Goal: Navigation & Orientation: Go to known website

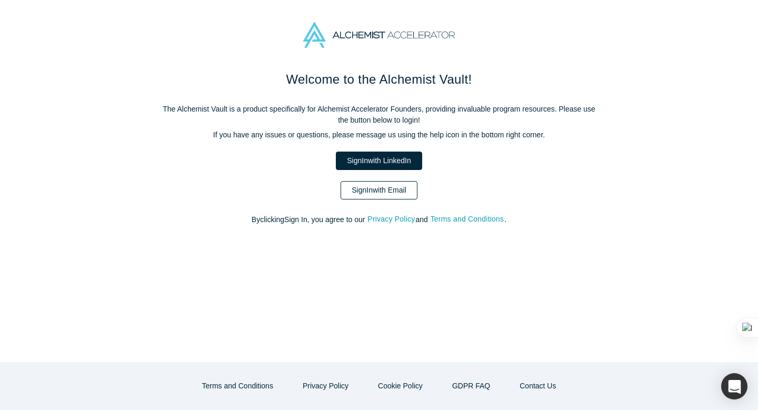
click at [382, 190] on link "Sign In with Email" at bounding box center [379, 190] width 77 height 18
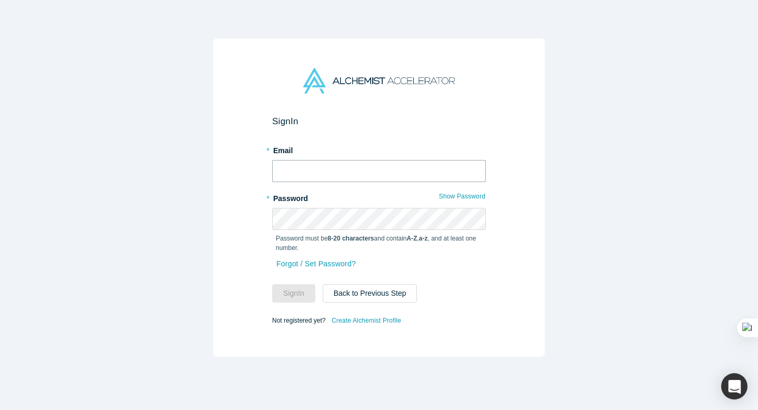
click at [304, 171] on input "text" at bounding box center [379, 171] width 214 height 22
click at [376, 297] on button "Back to Previous Step" at bounding box center [370, 293] width 95 height 18
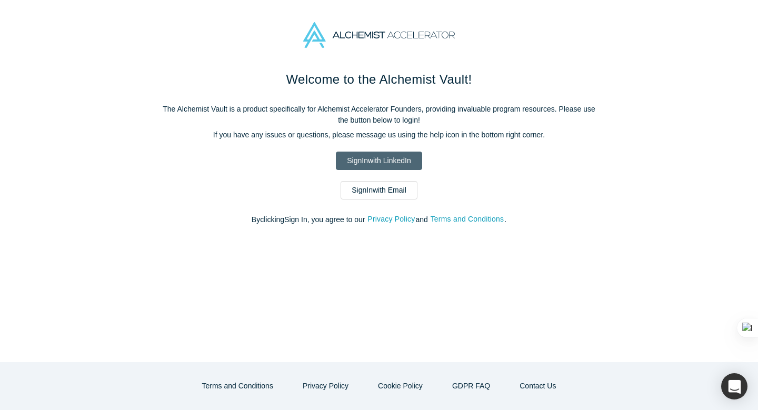
click at [366, 162] on link "Sign In with LinkedIn" at bounding box center [379, 161] width 86 height 18
